Goal: Information Seeking & Learning: Learn about a topic

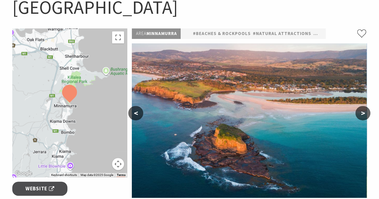
scroll to position [67, 0]
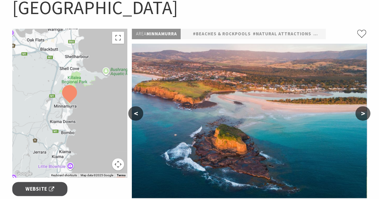
click at [357, 112] on button ">" at bounding box center [362, 113] width 15 height 14
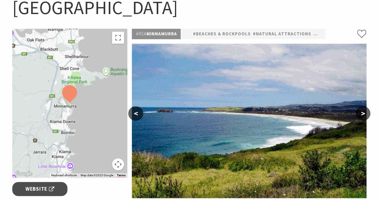
click at [357, 111] on button ">" at bounding box center [362, 113] width 15 height 14
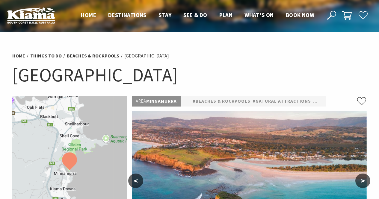
scroll to position [67, 0]
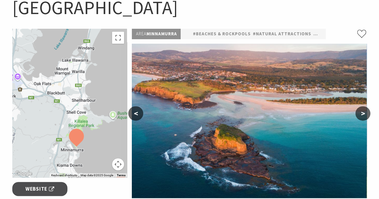
drag, startPoint x: 95, startPoint y: 78, endPoint x: 103, endPoint y: 123, distance: 46.0
click at [103, 123] on div at bounding box center [69, 103] width 115 height 149
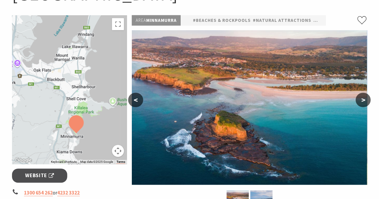
scroll to position [81, 0]
click at [118, 28] on button "Toggle fullscreen view" at bounding box center [118, 24] width 12 height 12
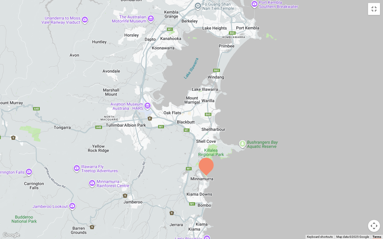
drag, startPoint x: 245, startPoint y: 190, endPoint x: 253, endPoint y: 199, distance: 11.9
click at [253, 199] on div at bounding box center [191, 119] width 383 height 239
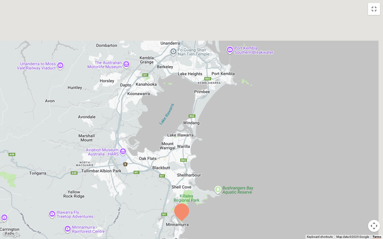
drag, startPoint x: 256, startPoint y: 120, endPoint x: 220, endPoint y: 187, distance: 76.4
click at [220, 187] on div at bounding box center [191, 119] width 383 height 239
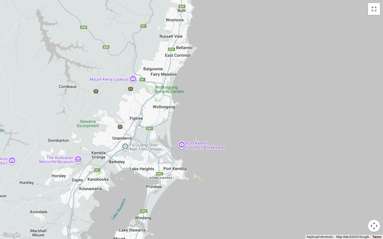
drag, startPoint x: 233, startPoint y: 121, endPoint x: 192, endPoint y: 212, distance: 99.3
click at [192, 199] on div at bounding box center [191, 119] width 383 height 239
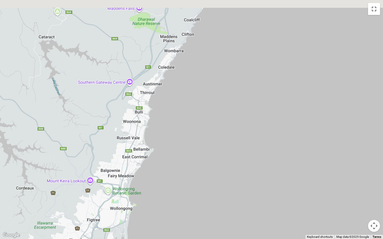
drag, startPoint x: 211, startPoint y: 123, endPoint x: 162, endPoint y: 239, distance: 125.8
click at [162, 199] on div at bounding box center [191, 119] width 383 height 239
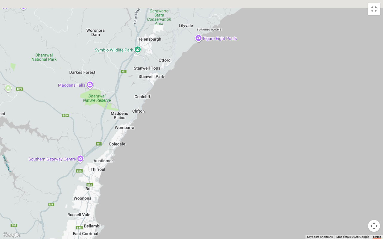
drag, startPoint x: 198, startPoint y: 127, endPoint x: 136, endPoint y: 228, distance: 118.9
click at [136, 199] on div at bounding box center [191, 119] width 383 height 239
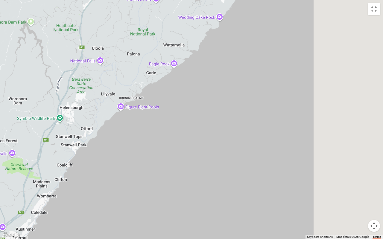
drag, startPoint x: 227, startPoint y: 163, endPoint x: 149, endPoint y: 224, distance: 99.1
click at [149, 199] on div at bounding box center [191, 119] width 383 height 239
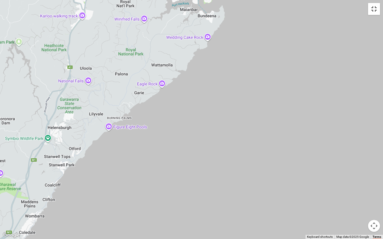
click at [371, 12] on button "Toggle fullscreen view" at bounding box center [374, 9] width 12 height 12
